Goal: Check status: Check status

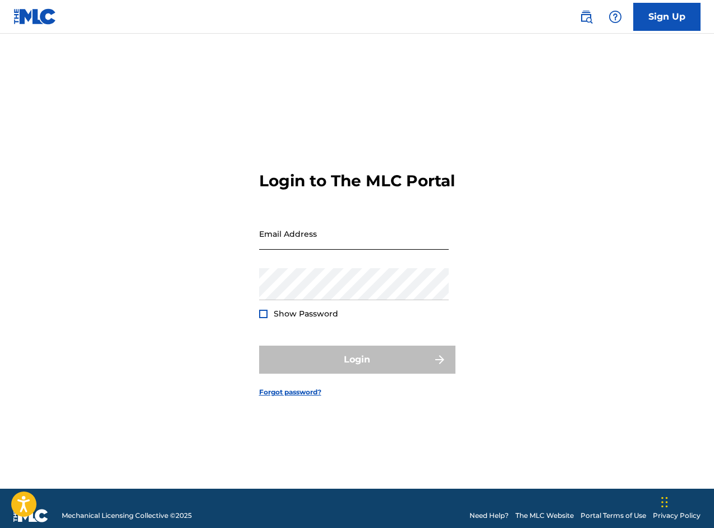
click at [368, 245] on input "Email Address" at bounding box center [354, 234] width 190 height 32
type input "[EMAIL_ADDRESS][DOMAIN_NAME]"
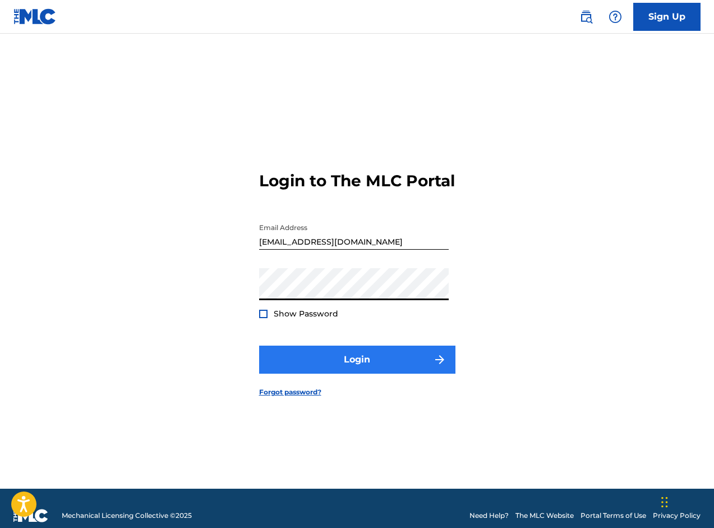
click at [329, 373] on button "Login" at bounding box center [357, 359] width 196 height 28
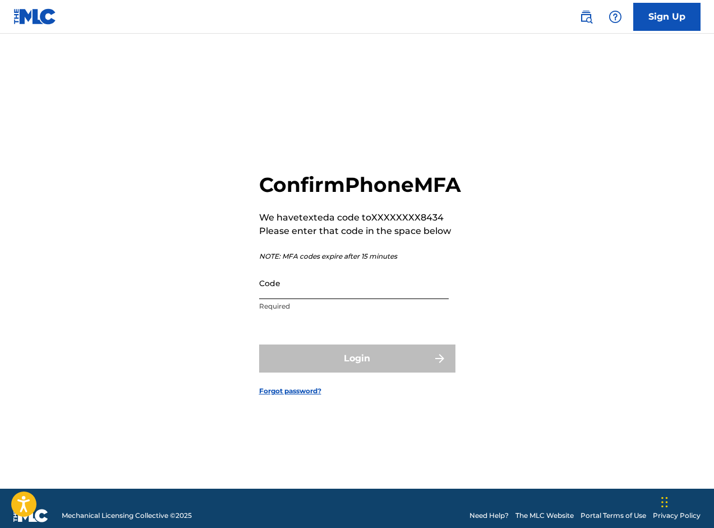
click at [326, 299] on input "Code" at bounding box center [354, 283] width 190 height 32
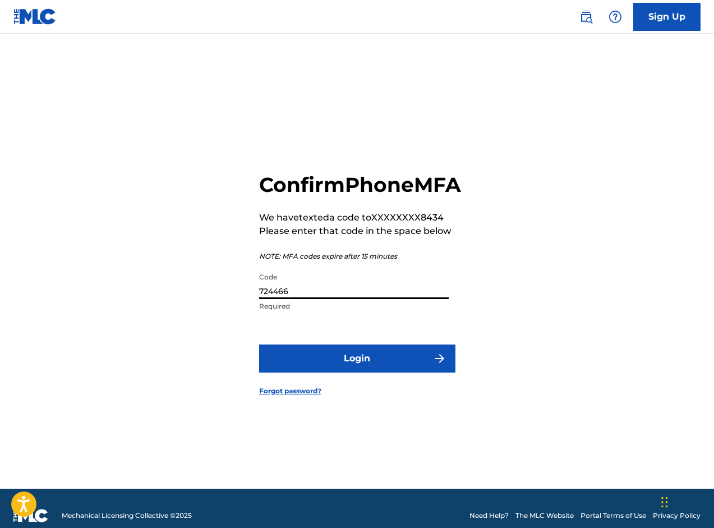
type input "724466"
click at [357, 371] on button "Login" at bounding box center [357, 358] width 196 height 28
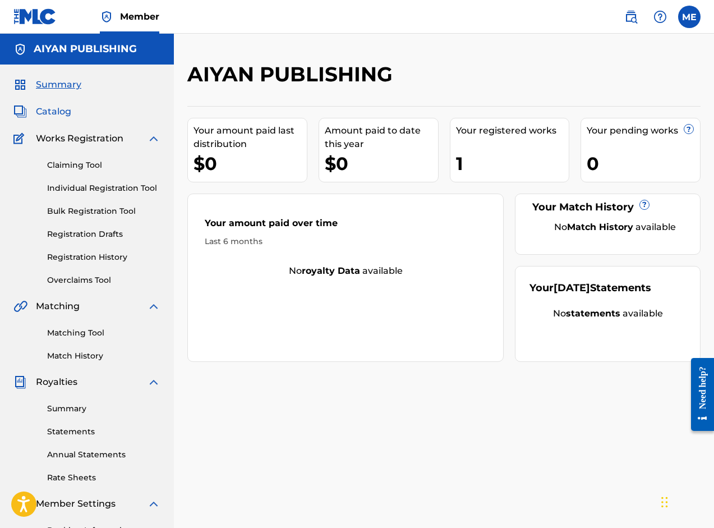
click at [41, 114] on span "Catalog" at bounding box center [53, 111] width 35 height 13
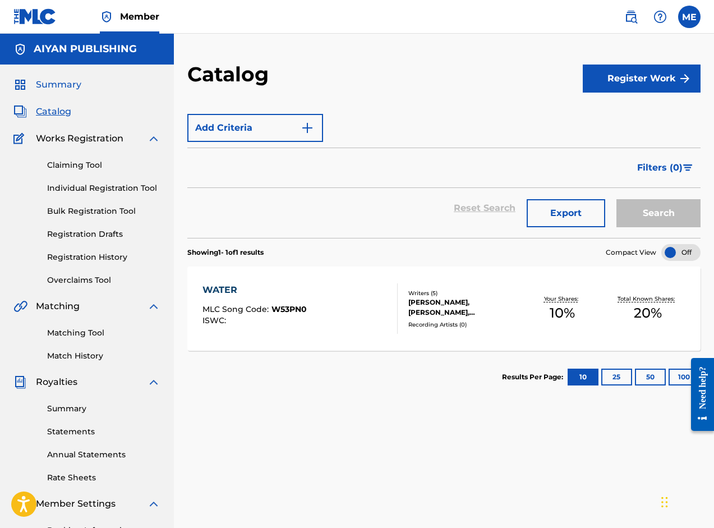
click at [55, 88] on span "Summary" at bounding box center [58, 84] width 45 height 13
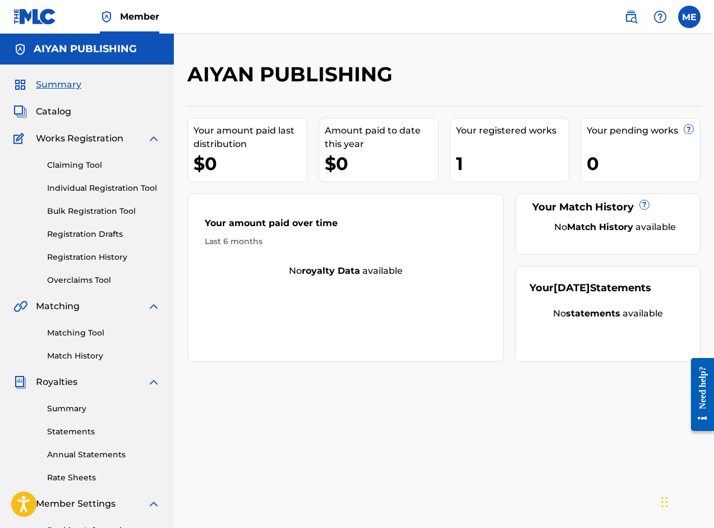
click at [504, 156] on div "1" at bounding box center [512, 163] width 113 height 25
click at [68, 110] on span "Catalog" at bounding box center [53, 111] width 35 height 13
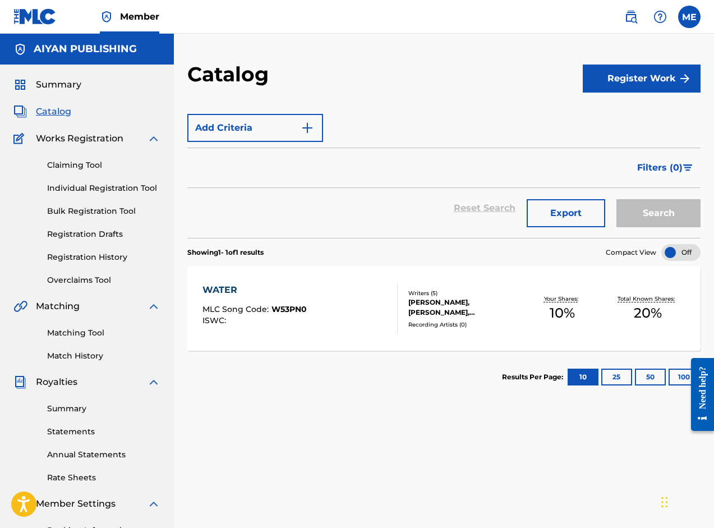
click at [72, 373] on div "Summary Catalog Works Registration Claiming Tool Individual Registration Tool B…" at bounding box center [87, 352] width 174 height 577
click at [72, 381] on span "Royalties" at bounding box center [56, 381] width 41 height 13
click at [68, 414] on div "Summary Statements Annual Statements Rate Sheets" at bounding box center [86, 436] width 147 height 95
click at [68, 406] on link "Summary" at bounding box center [103, 409] width 113 height 12
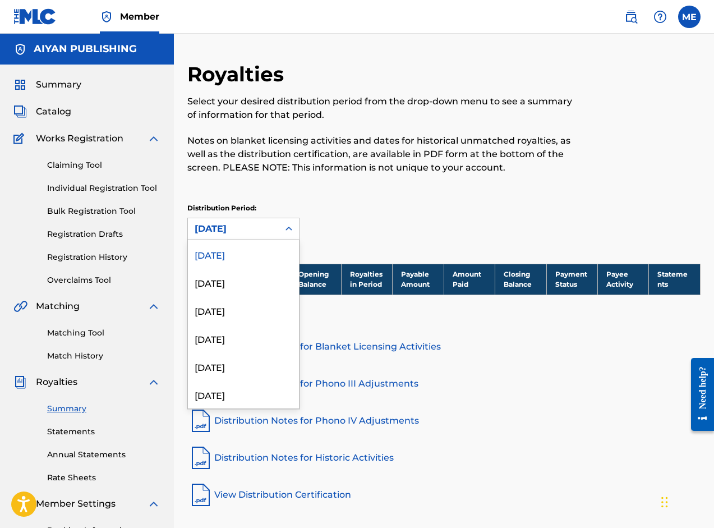
click at [233, 224] on div "[DATE]" at bounding box center [233, 228] width 77 height 13
click at [234, 279] on div "[DATE]" at bounding box center [243, 282] width 111 height 28
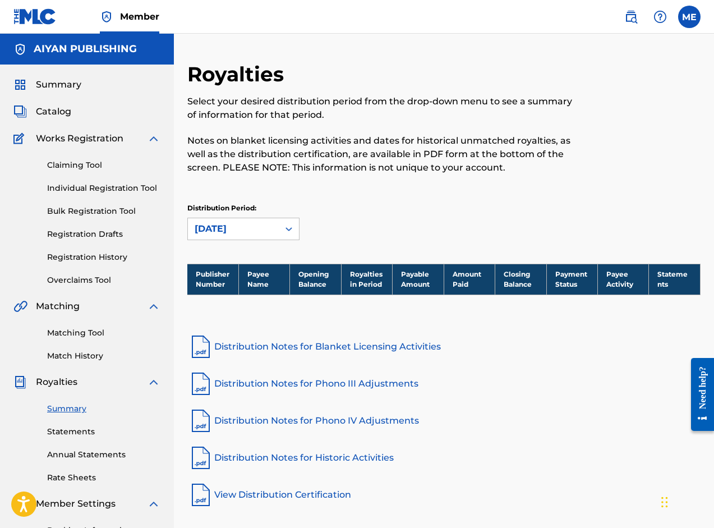
click at [271, 276] on th "Payee Name" at bounding box center [263, 279] width 51 height 31
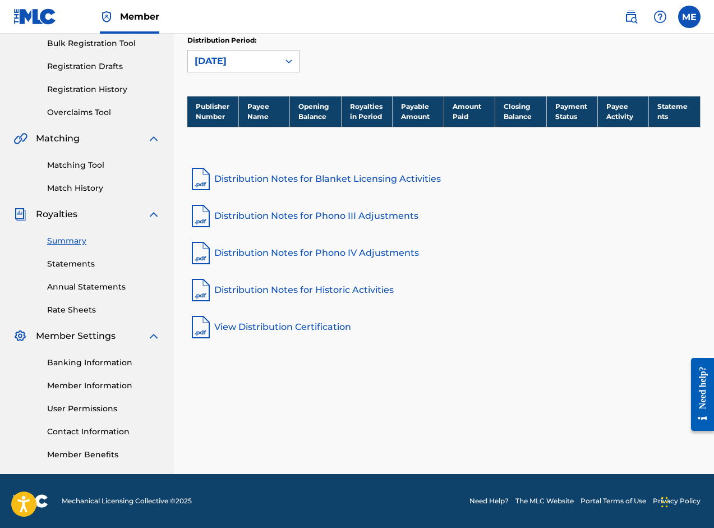
scroll to position [168, 0]
click at [105, 94] on link "Registration History" at bounding box center [103, 90] width 113 height 12
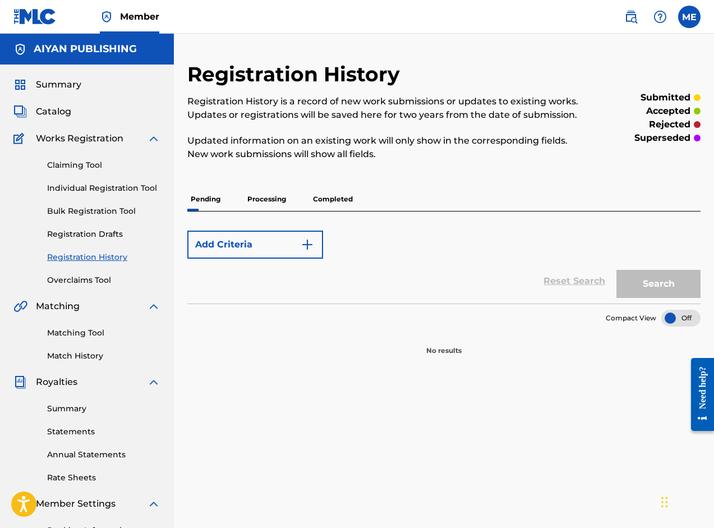
click at [343, 205] on p "Completed" at bounding box center [333, 199] width 47 height 24
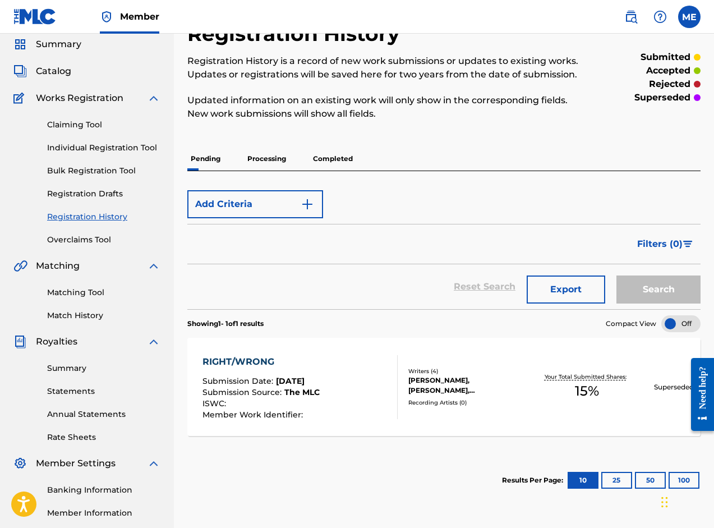
scroll to position [25, 0]
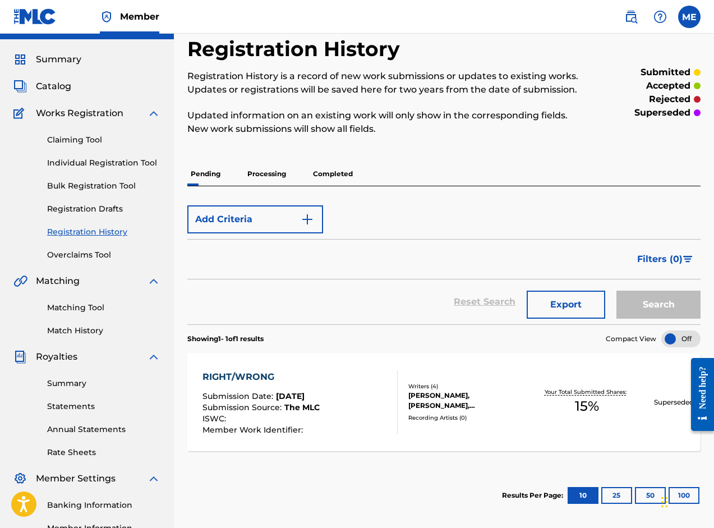
click at [333, 176] on p "Completed" at bounding box center [333, 174] width 47 height 24
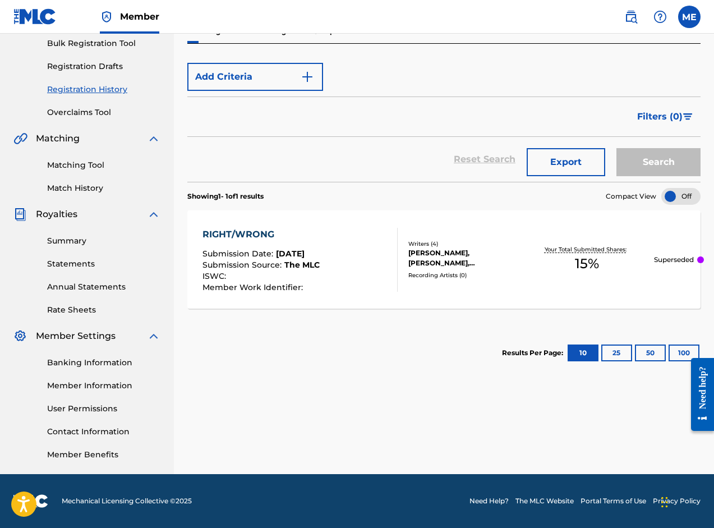
scroll to position [168, 0]
click at [266, 230] on div "RIGHT/WRONG" at bounding box center [260, 234] width 117 height 13
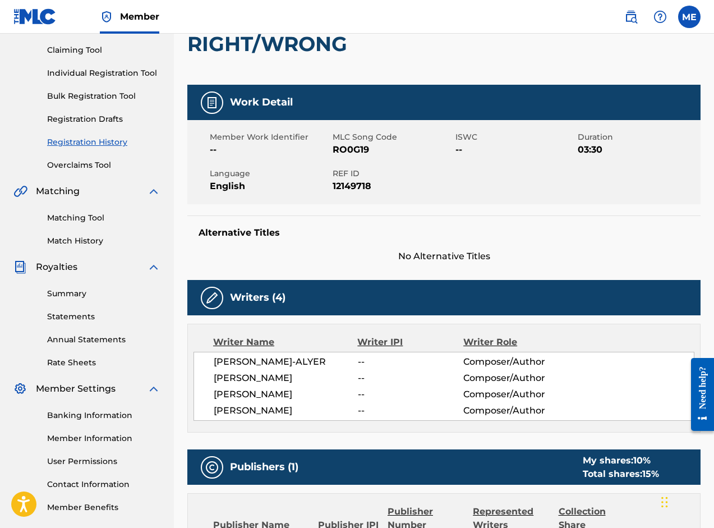
scroll to position [73, 0]
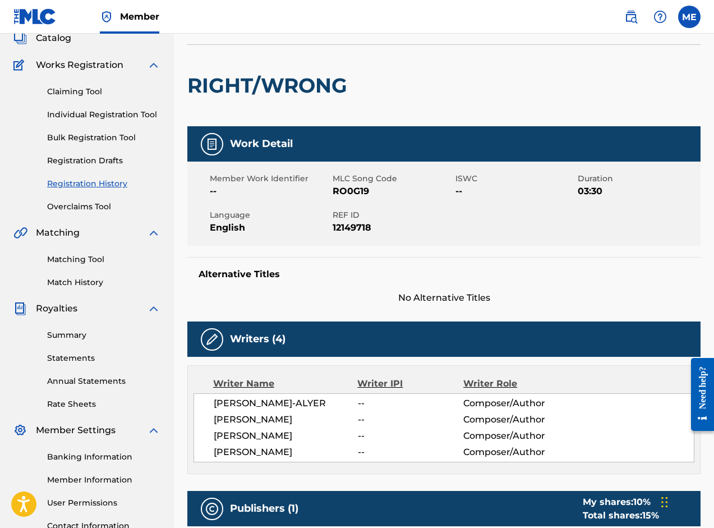
scroll to position [168, 0]
